Goal: Navigation & Orientation: Go to known website

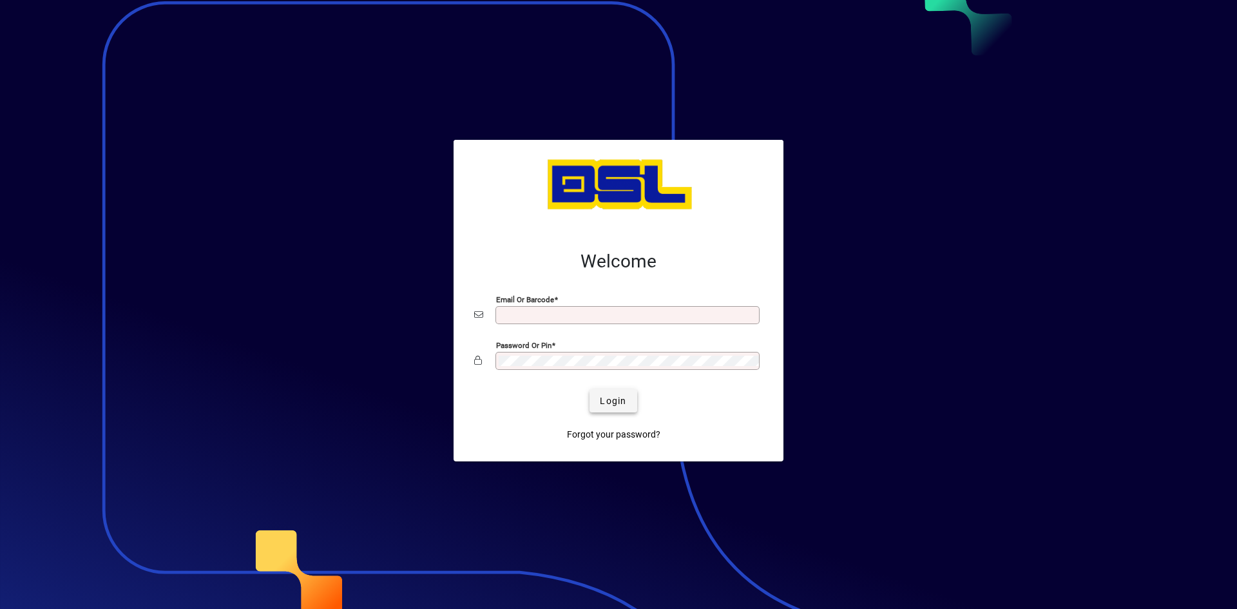
type input "**********"
click at [622, 403] on span "Login" at bounding box center [613, 401] width 26 height 14
